Goal: Find specific page/section: Find specific page/section

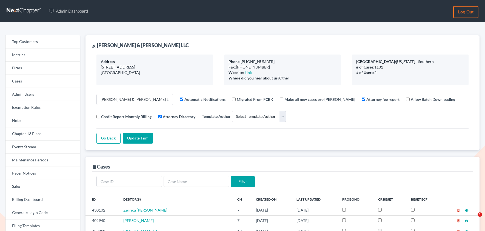
select select
click at [18, 66] on link "Firms" at bounding box center [42, 68] width 75 height 13
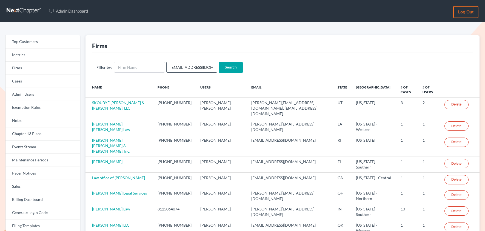
scroll to position [0, 4]
type input "[EMAIL_ADDRESS][DOMAIN_NAME]"
click at [231, 67] on input "Search" at bounding box center [231, 67] width 24 height 11
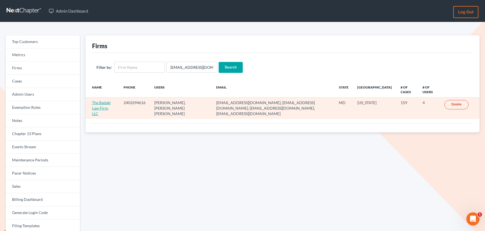
click at [105, 103] on link "The Badaki Law Firm, LLC" at bounding box center [101, 108] width 19 height 16
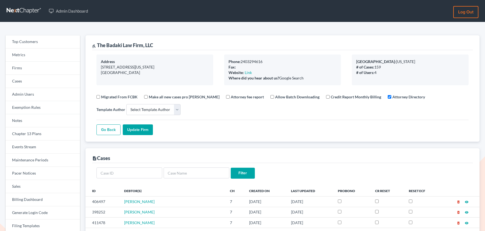
select select
click at [43, 68] on link "Firms" at bounding box center [42, 68] width 75 height 13
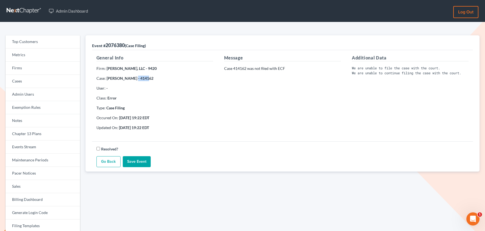
click at [112, 157] on link "Go Back" at bounding box center [108, 161] width 24 height 11
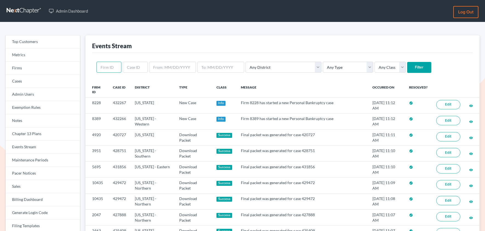
click at [114, 71] on input "text" at bounding box center [108, 67] width 25 height 11
paste input "4130"
type input "4130"
click at [407, 62] on input "Filter" at bounding box center [419, 67] width 24 height 11
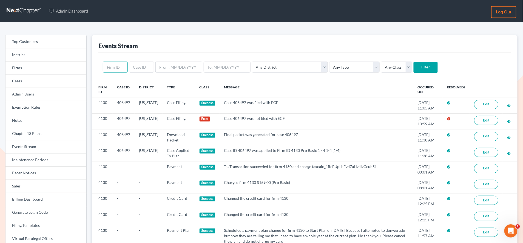
click at [113, 67] on input "text" at bounding box center [115, 67] width 25 height 11
paste input "10492"
type input "10492"
click at [413, 62] on input "Filter" at bounding box center [425, 67] width 24 height 11
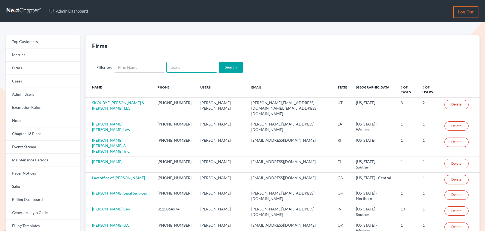
click at [175, 66] on input "text" at bounding box center [191, 67] width 51 height 11
click at [171, 65] on input "text" at bounding box center [191, 67] width 51 height 11
paste input "[PERSON_NAME][EMAIL_ADDRESS][DOMAIN_NAME]"
type input "[PERSON_NAME][EMAIL_ADDRESS][DOMAIN_NAME]"
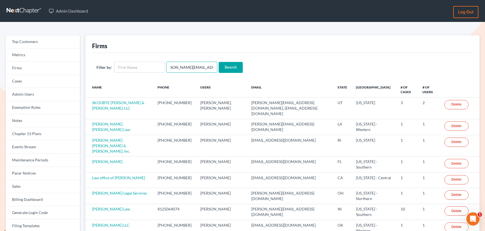
click at [219, 62] on input "Search" at bounding box center [231, 67] width 24 height 11
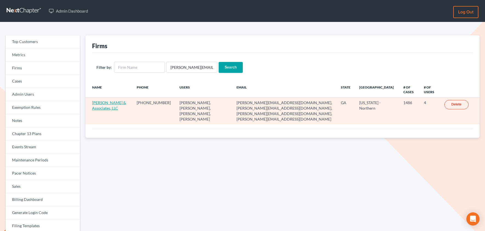
click at [107, 103] on link "[PERSON_NAME] & Associates, LLC" at bounding box center [109, 105] width 34 height 10
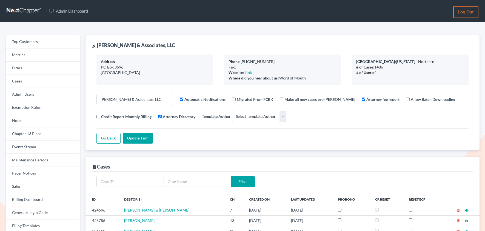
select select
